Goal: Ask a question

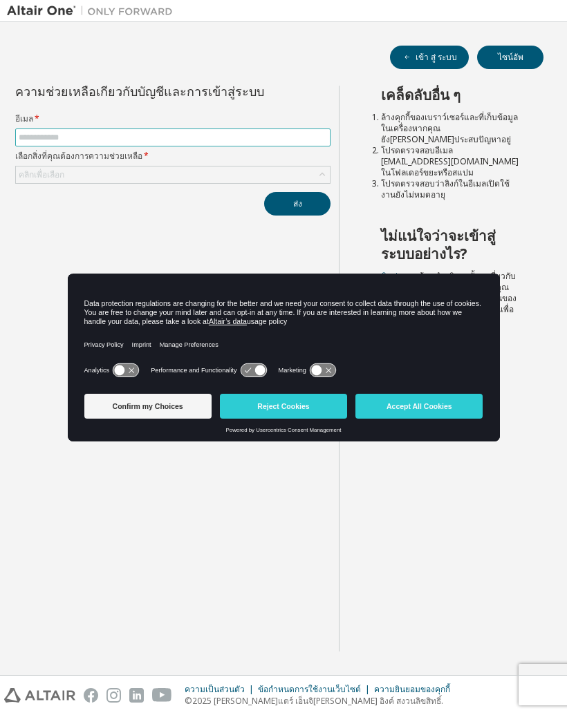
click at [229, 134] on input "text" at bounding box center [173, 137] width 308 height 11
type input "**********"
click at [303, 169] on div "คลิกเพื่อเลือก" at bounding box center [173, 175] width 314 height 17
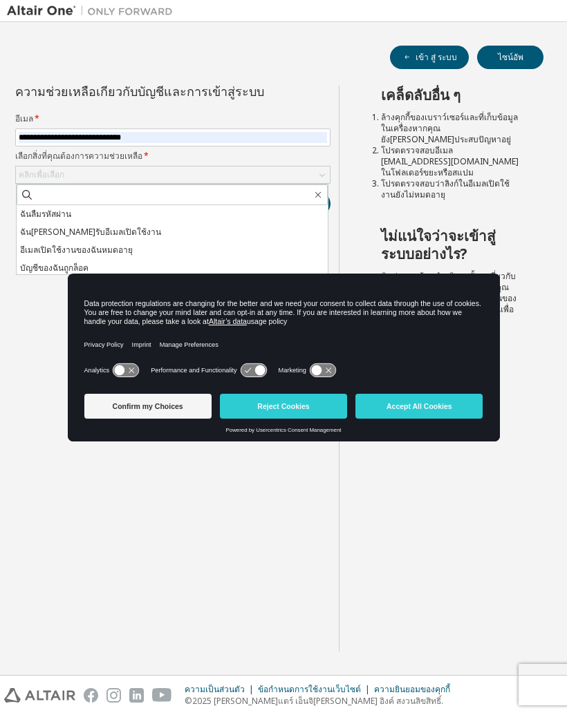
click at [314, 192] on icon "button" at bounding box center [317, 194] width 11 height 11
click at [241, 231] on li "ฉันไม่ได้รับอีเมลเปิดใช้งาน" at bounding box center [172, 232] width 311 height 18
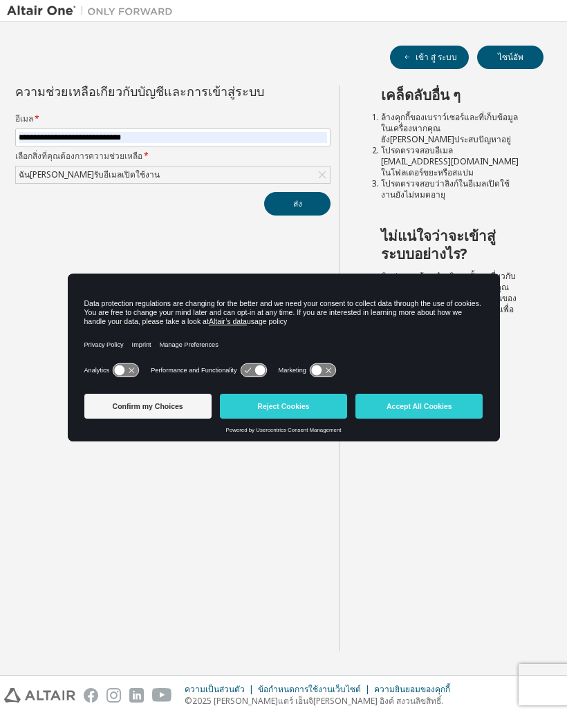
click at [312, 202] on button "ส่ง" at bounding box center [297, 203] width 66 height 23
click at [280, 410] on button "Reject Cookies" at bounding box center [283, 406] width 127 height 25
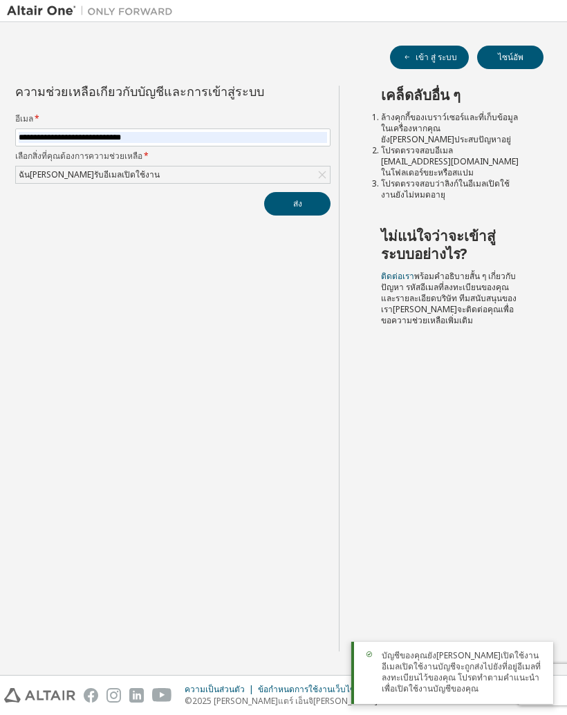
click at [397, 270] on link "ติดต่อเรา" at bounding box center [397, 276] width 33 height 12
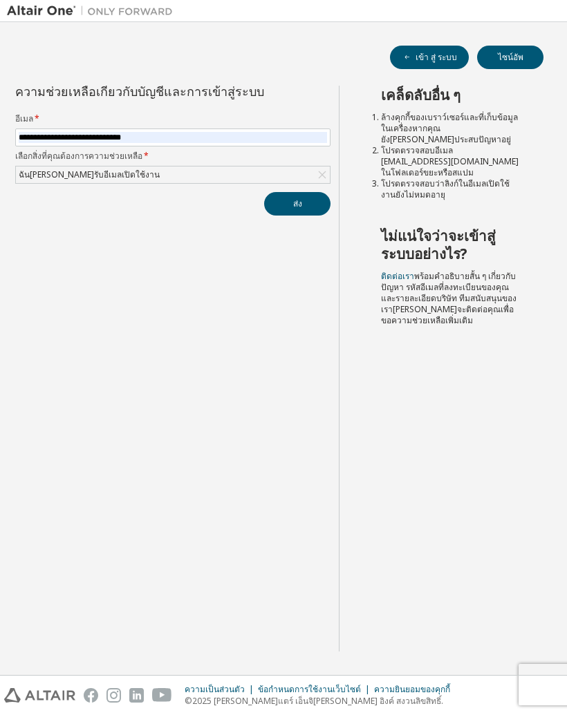
click at [295, 207] on button "ส่ง" at bounding box center [297, 203] width 66 height 23
click at [294, 210] on button "ส่ง" at bounding box center [297, 203] width 66 height 23
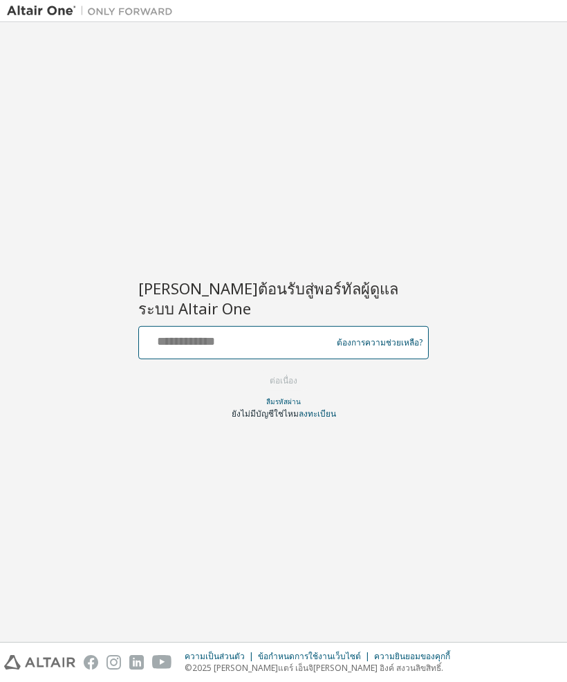
click at [258, 336] on input "text" at bounding box center [236, 340] width 185 height 20
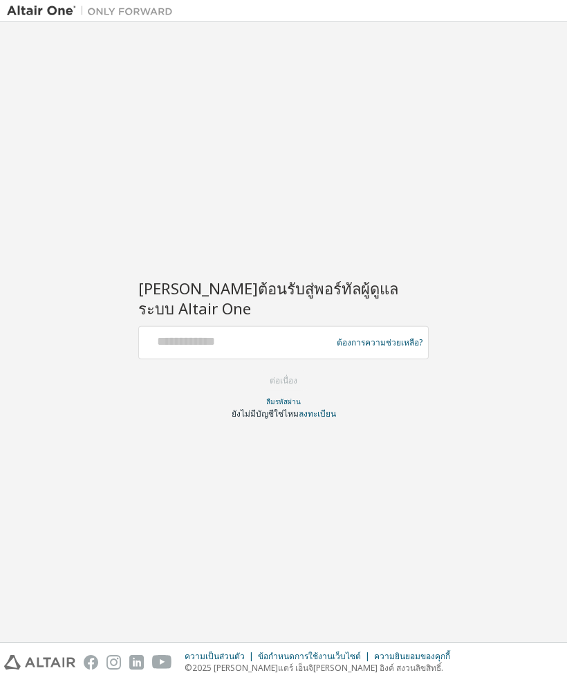
click at [271, 322] on div "[PERSON_NAME]ต้อนรับสู่พอร์ทัลผู้ดูแลระบบ Altair One ต้องการความช่วยเหลือ? Plea…" at bounding box center [283, 341] width 290 height 156
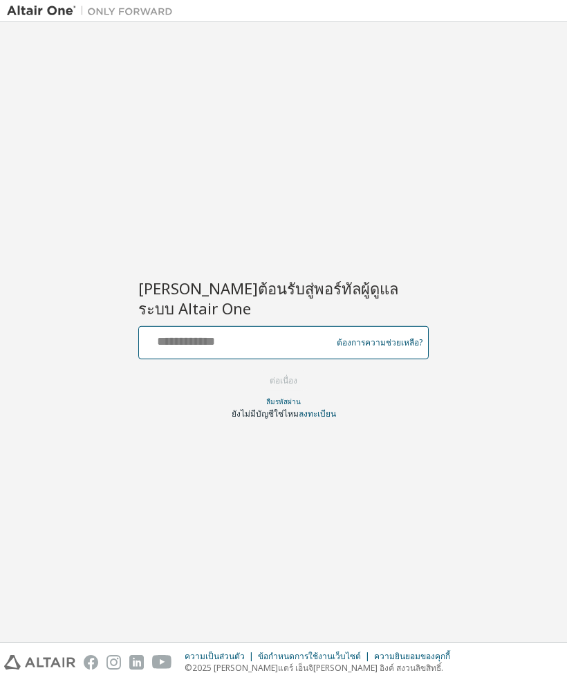
click at [281, 339] on input "text" at bounding box center [236, 340] width 185 height 20
type input "**********"
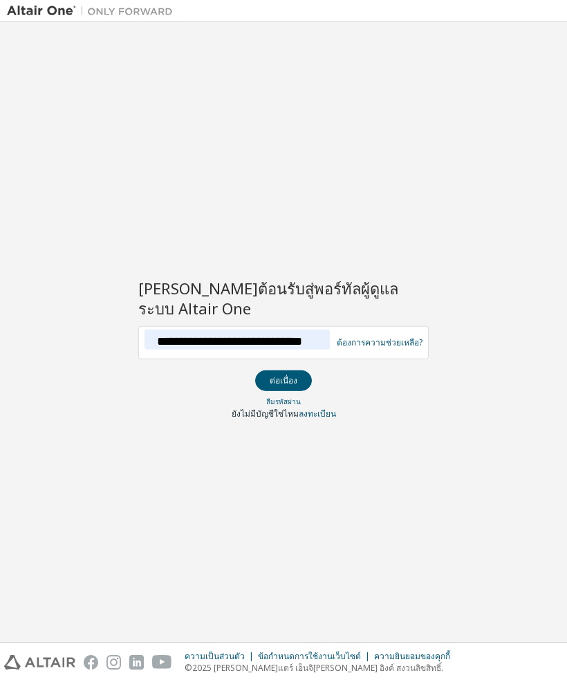
click at [290, 374] on button "ต่อเนื่อง" at bounding box center [283, 380] width 57 height 21
